Goal: Obtain resource: Download file/media

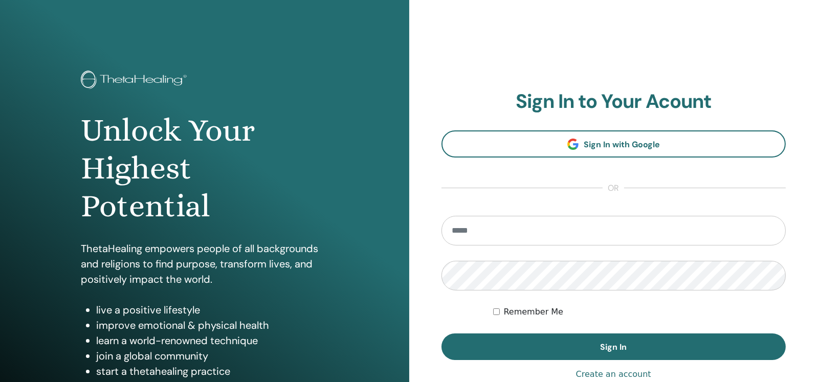
click at [492, 230] on input "email" at bounding box center [614, 231] width 345 height 30
type input "**********"
click at [442, 334] on button "Sign In" at bounding box center [614, 347] width 345 height 27
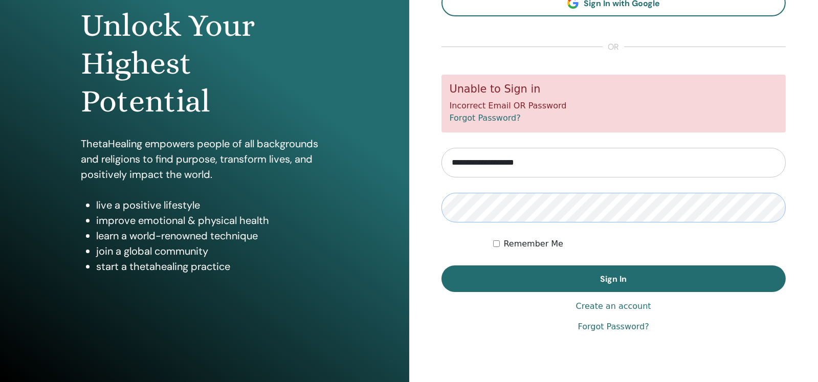
scroll to position [108, 0]
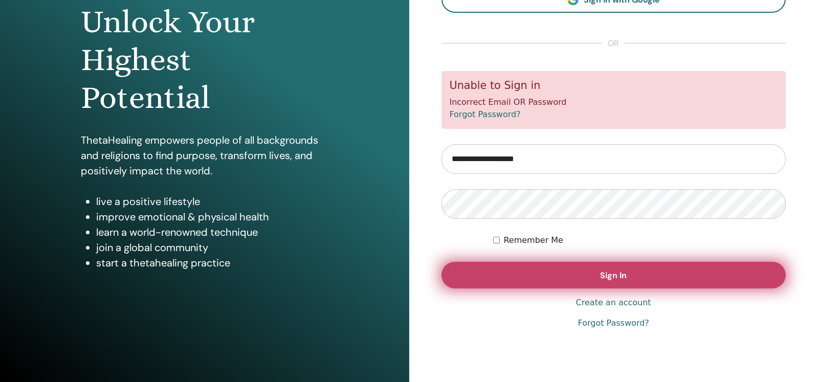
click at [622, 280] on span "Sign In" at bounding box center [613, 275] width 27 height 11
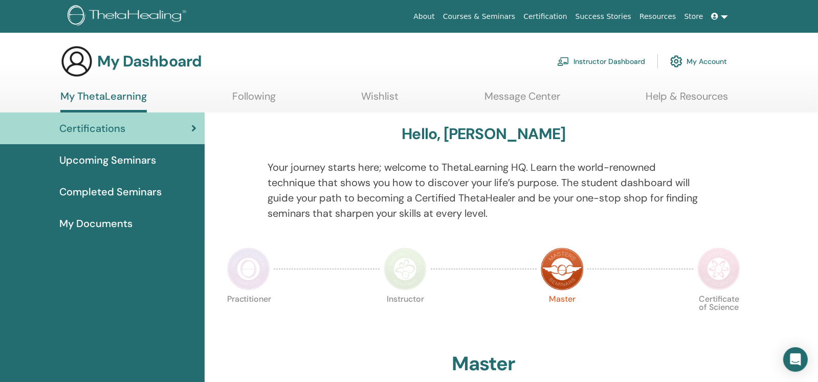
click at [150, 189] on span "Completed Seminars" at bounding box center [110, 191] width 102 height 15
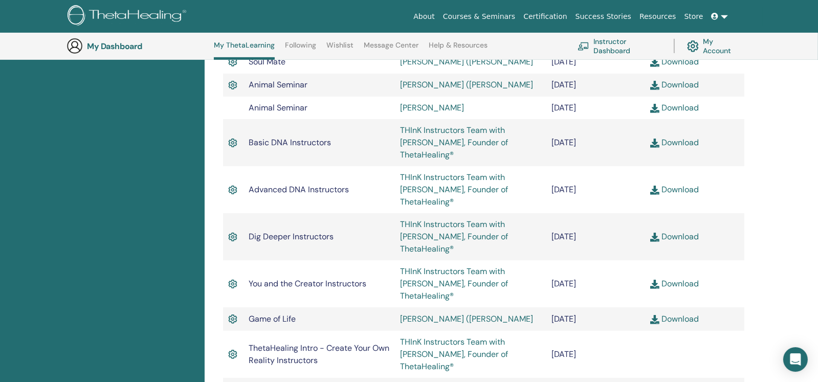
scroll to position [641, 0]
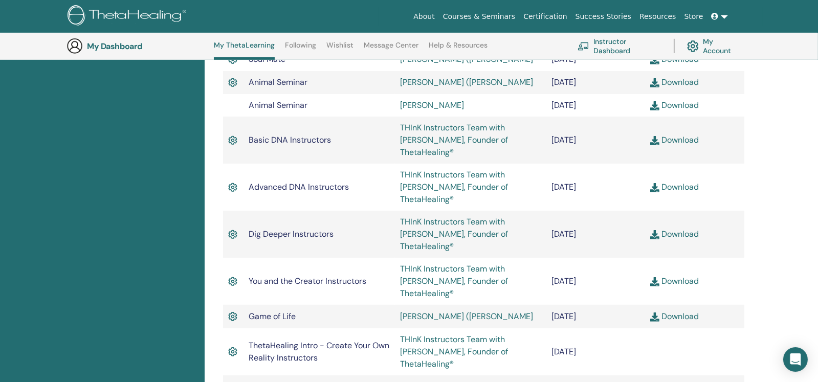
click at [679, 276] on link "Download" at bounding box center [674, 281] width 49 height 11
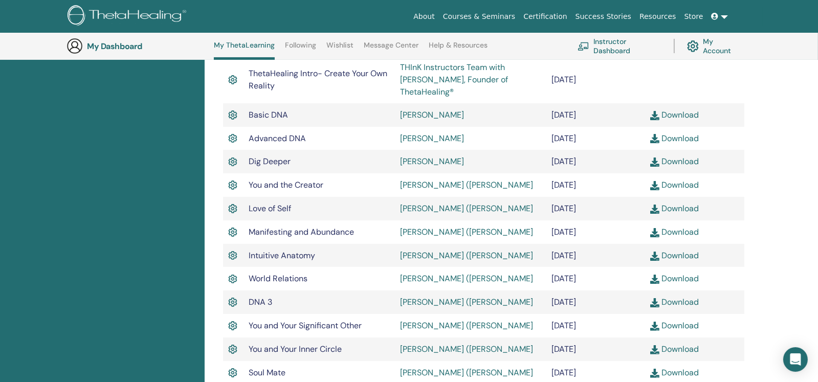
scroll to position [231, 0]
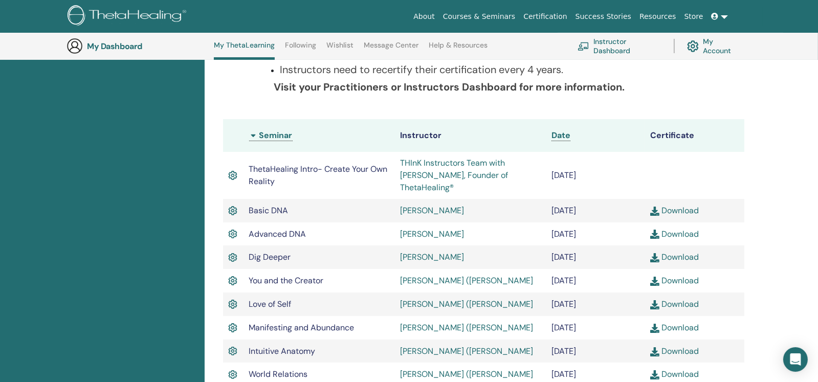
click at [428, 205] on link "Elmer Tsang" at bounding box center [432, 210] width 64 height 11
